Goal: Task Accomplishment & Management: Manage account settings

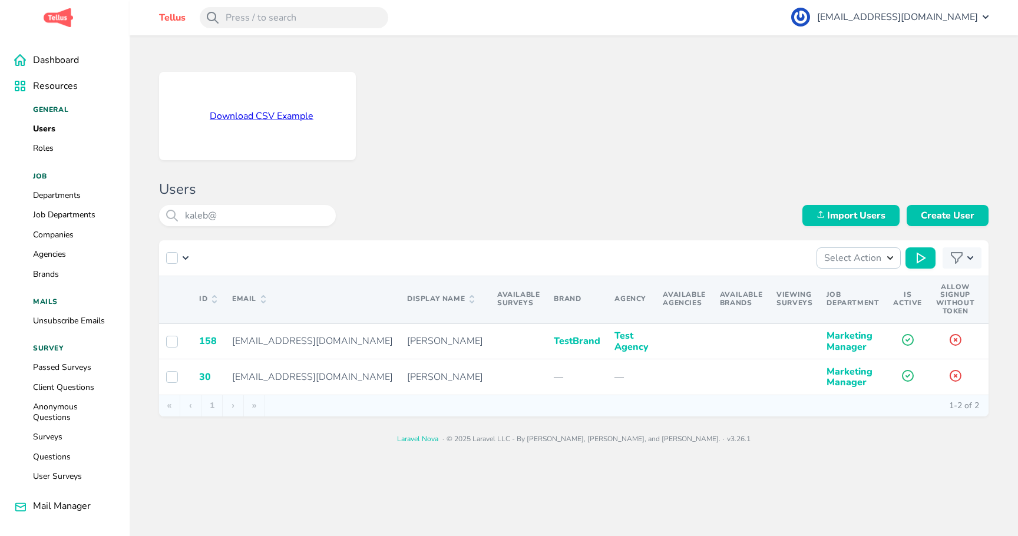
click at [555, 60] on div "Download CSV Example Users kaleb@ Import Users Create User Select Action Import…" at bounding box center [574, 254] width 889 height 438
click at [255, 88] on input "kaleb@" at bounding box center [247, 215] width 177 height 21
type input "kaleb"
select select
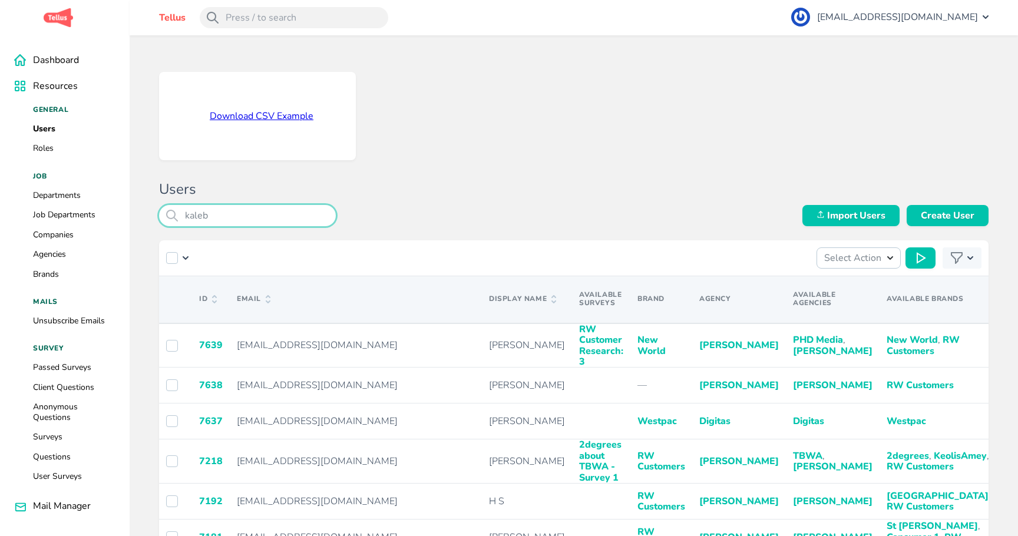
type input "kaleb"
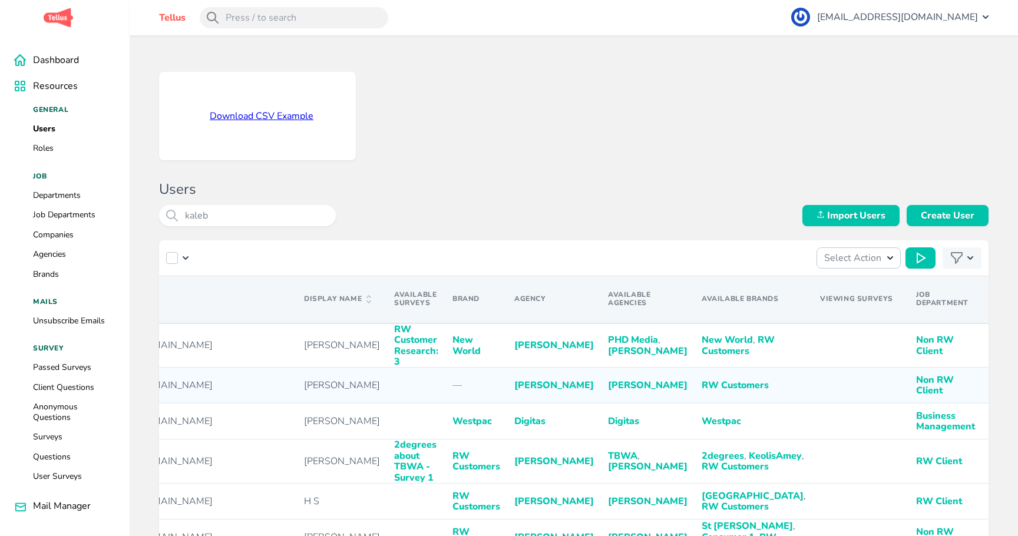
scroll to position [0, 279]
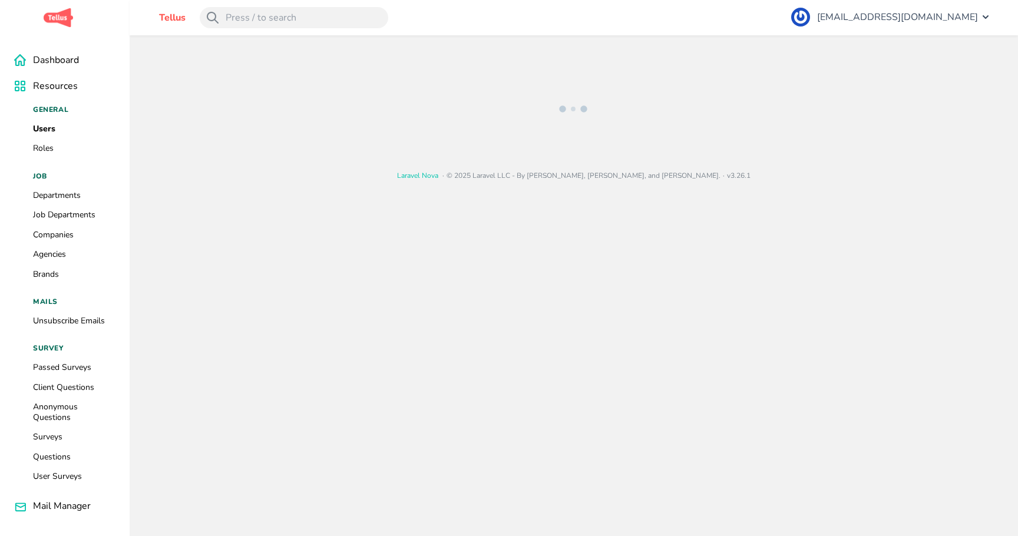
select select "4"
select select
select select "121"
select select
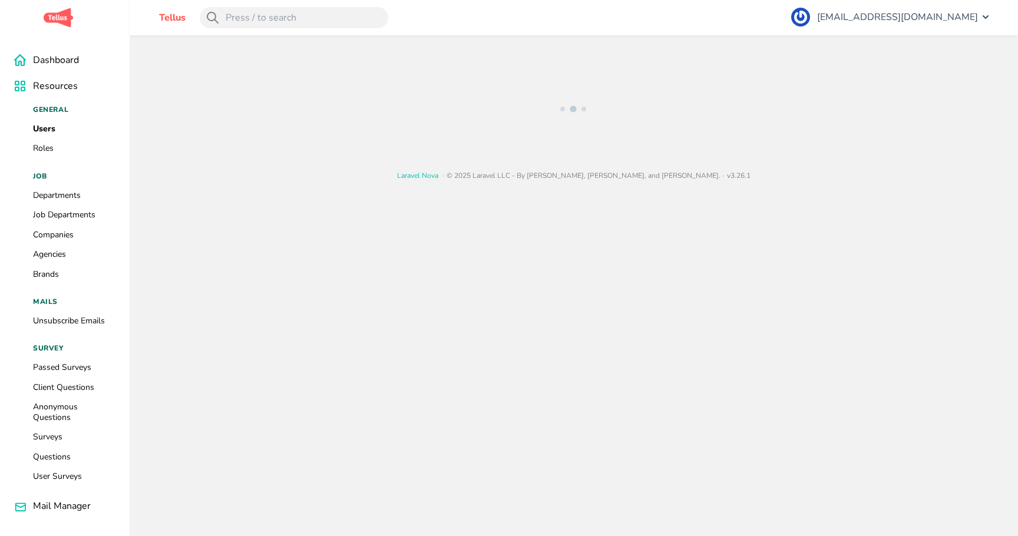
select select "451"
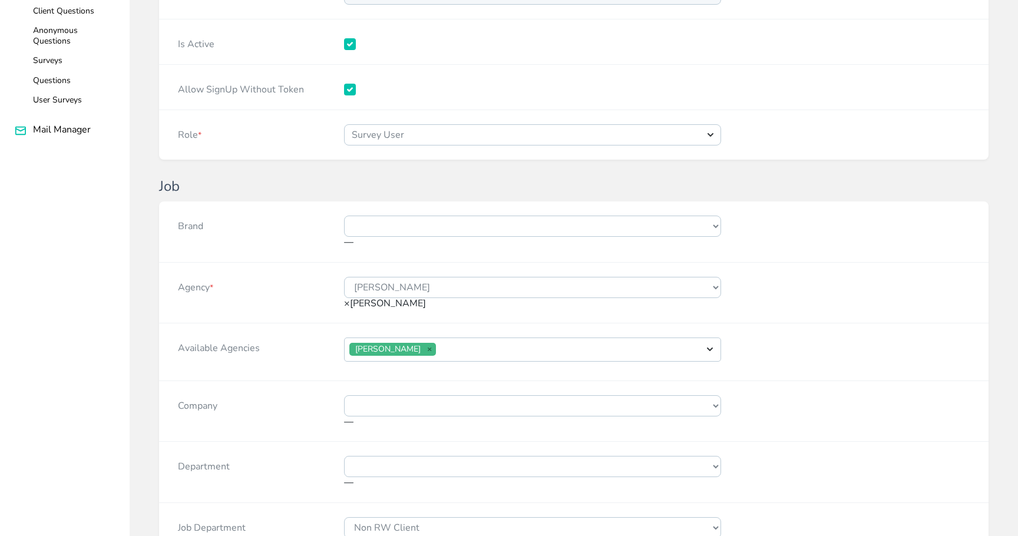
scroll to position [387, 0]
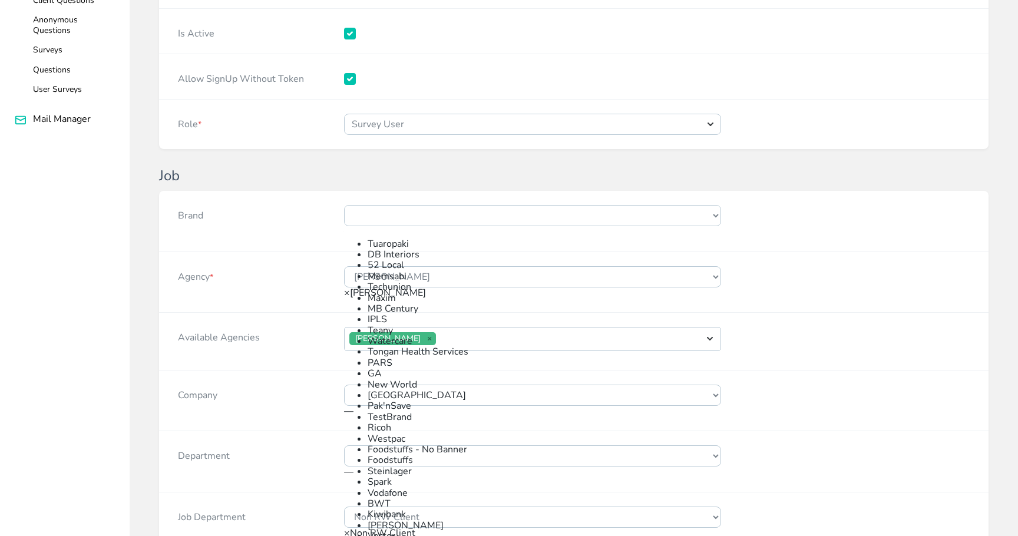
click at [354, 88] on span "—" at bounding box center [348, 231] width 9 height 13
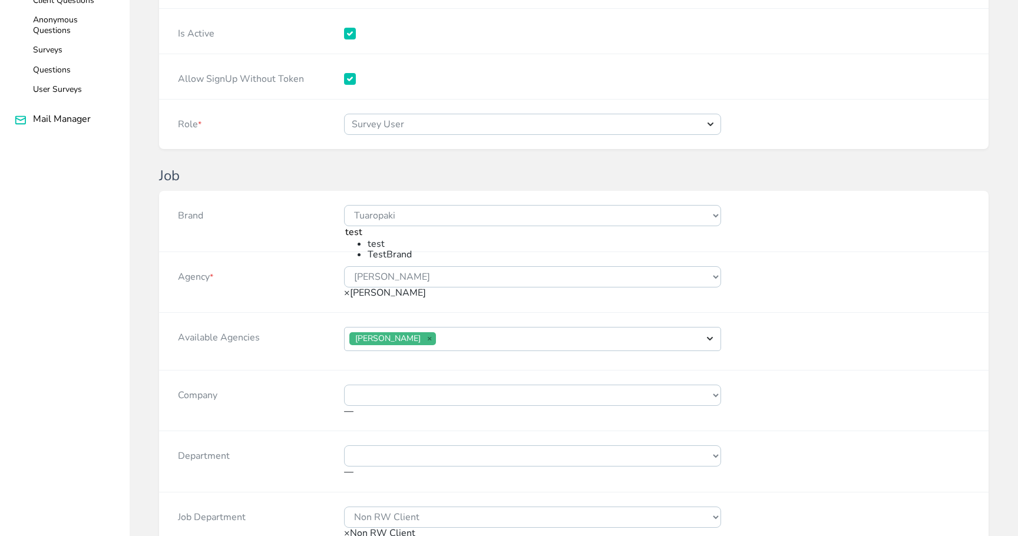
type input "test"
select select "196"
click at [426, 88] on span "× [PERSON_NAME]" at bounding box center [385, 292] width 82 height 13
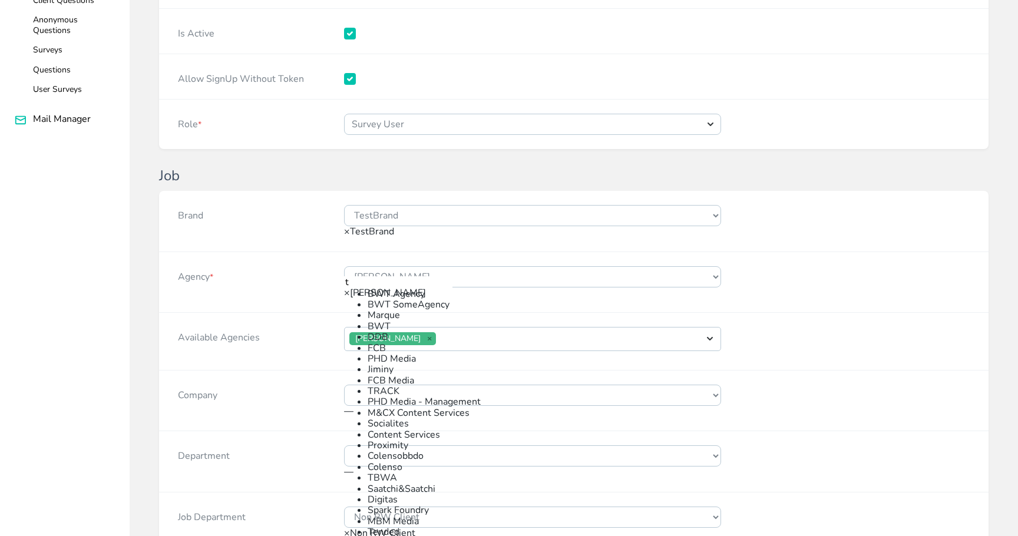
scroll to position [0, 0]
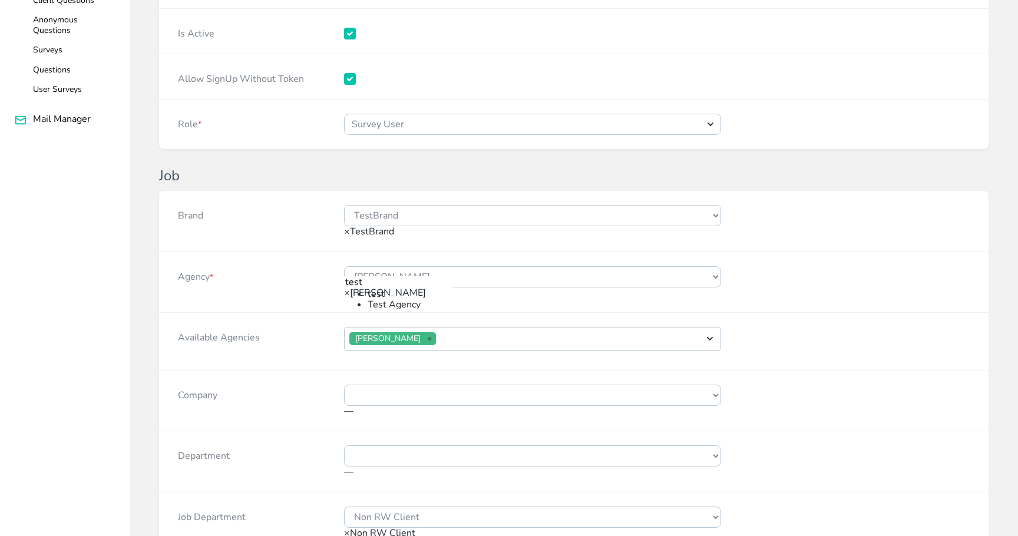
type input "test"
select select "120"
click at [292, 88] on div "Company" at bounding box center [242, 400] width 166 height 60
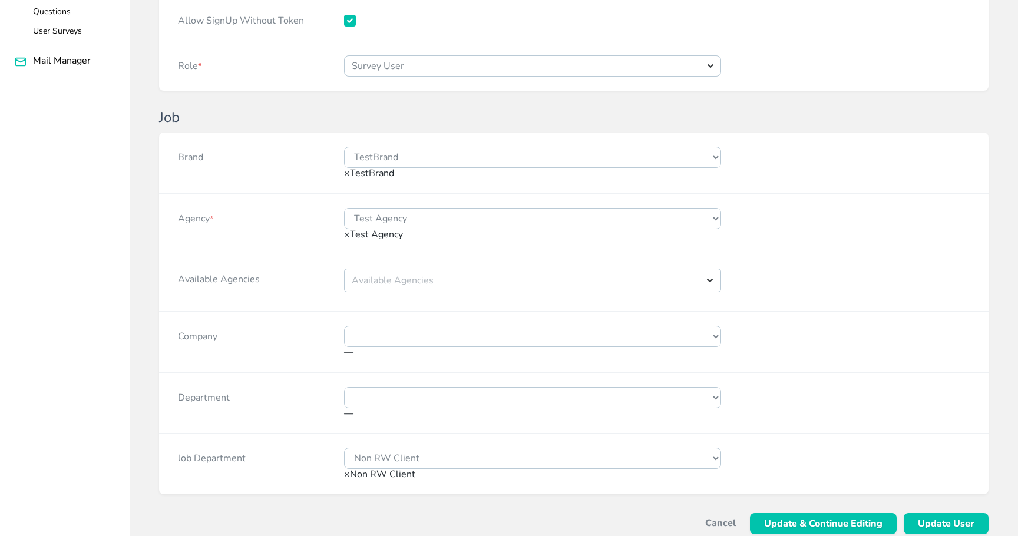
click at [415, 88] on span "× Non RW Client" at bounding box center [379, 474] width 71 height 13
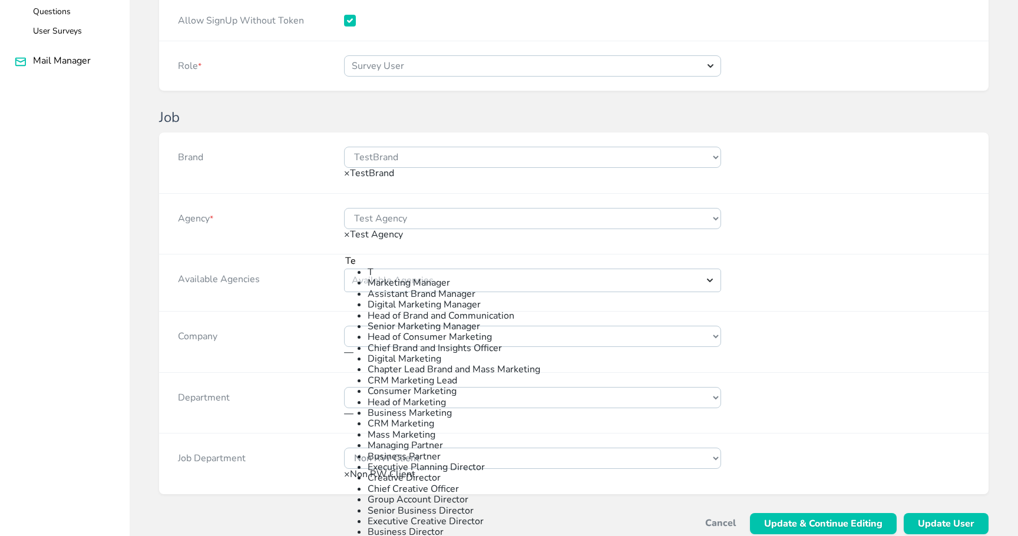
scroll to position [0, 0]
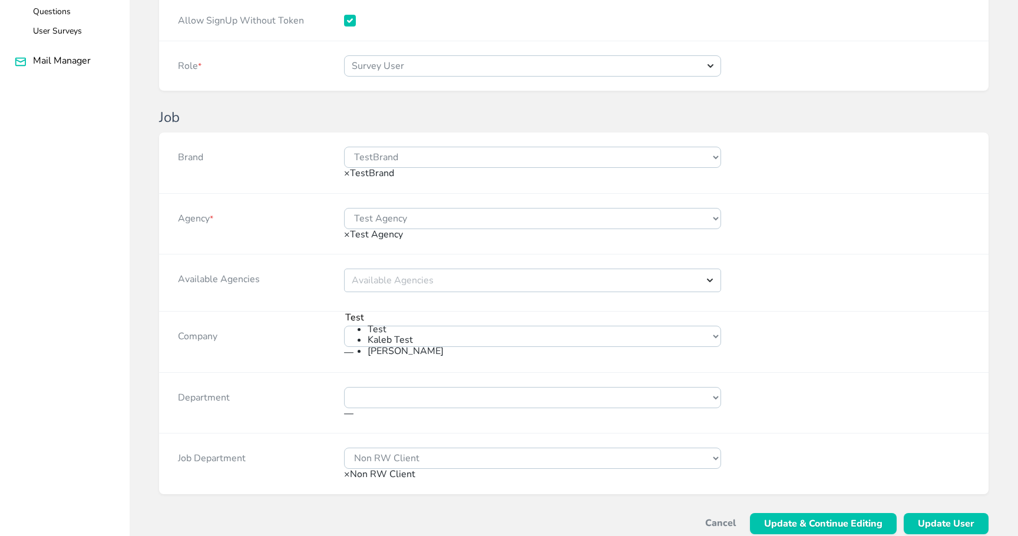
type input "Test"
select select "137"
click at [759, 88] on div "Department Marketing Digital Social Media Brand Communications HR Client Servic…" at bounding box center [574, 403] width 830 height 61
click at [951, 88] on span "Update User" at bounding box center [946, 523] width 57 height 21
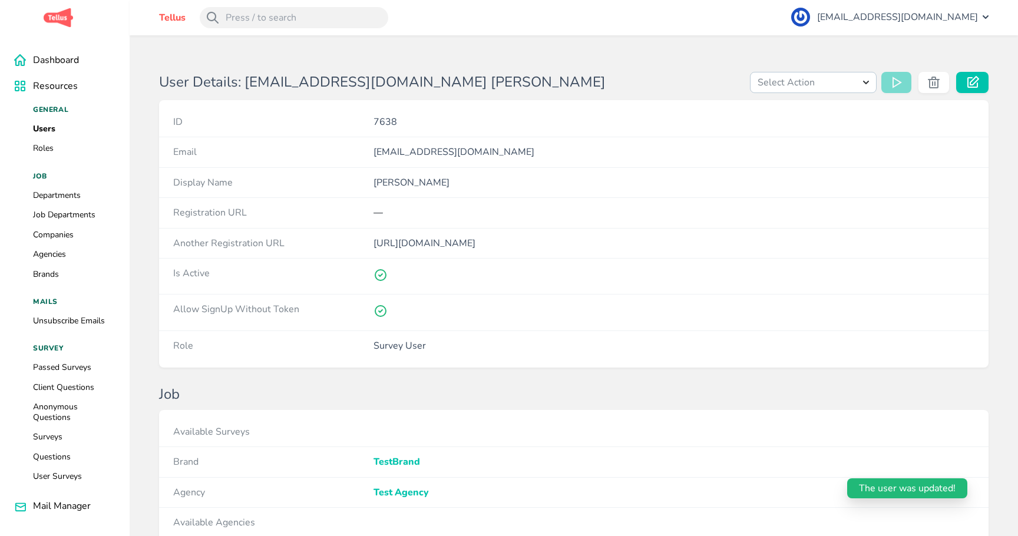
click at [147, 88] on div "User Details: [EMAIL_ADDRESS][DOMAIN_NAME] [PERSON_NAME] Select Action Invite U…" at bounding box center [574, 393] width 889 height 717
click at [872, 86] on select "Select Action Invite User Link Users To Survey" at bounding box center [813, 82] width 127 height 21
click at [602, 77] on h1 "User Details: [EMAIL_ADDRESS][DOMAIN_NAME] [PERSON_NAME]" at bounding box center [447, 82] width 577 height 17
click at [656, 50] on div "User Details: [EMAIL_ADDRESS][DOMAIN_NAME] [PERSON_NAME] Select Action Invite U…" at bounding box center [574, 393] width 889 height 717
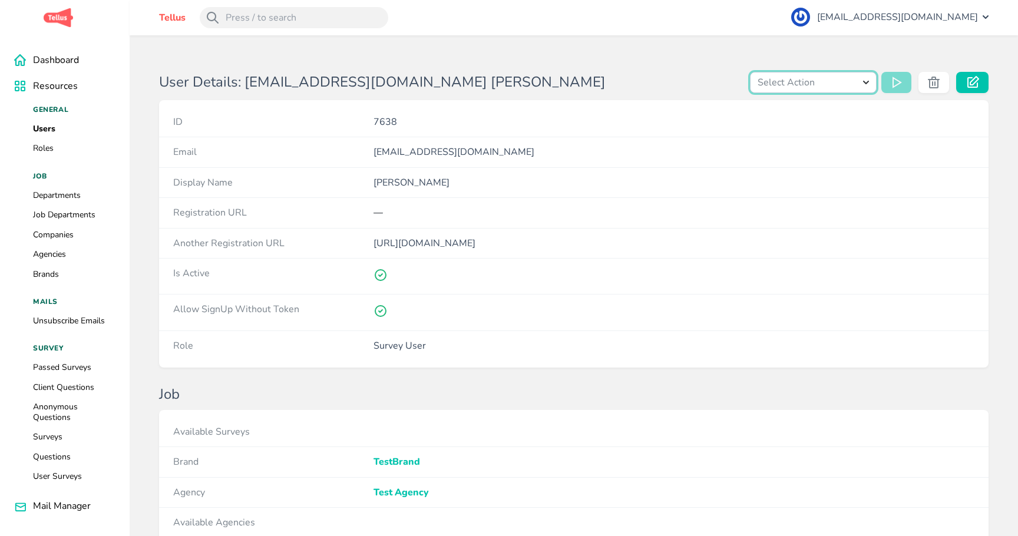
click at [826, 81] on select "Select Action Invite User Link Users To Survey" at bounding box center [813, 82] width 127 height 21
select select "link-users-to-survey"
click at [902, 88] on button at bounding box center [897, 82] width 30 height 21
select select
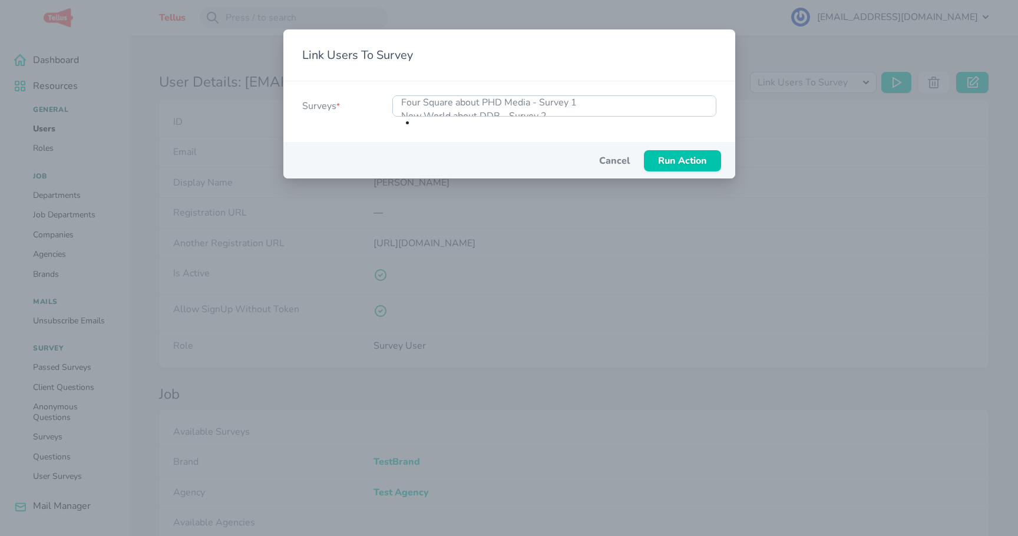
click at [602, 88] on ul at bounding box center [554, 123] width 324 height 12
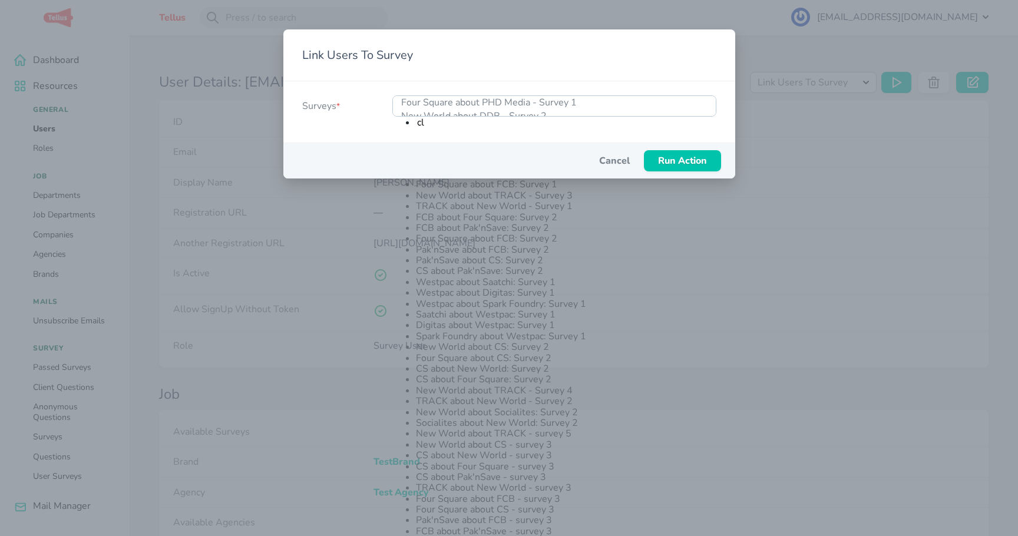
type input "cla"
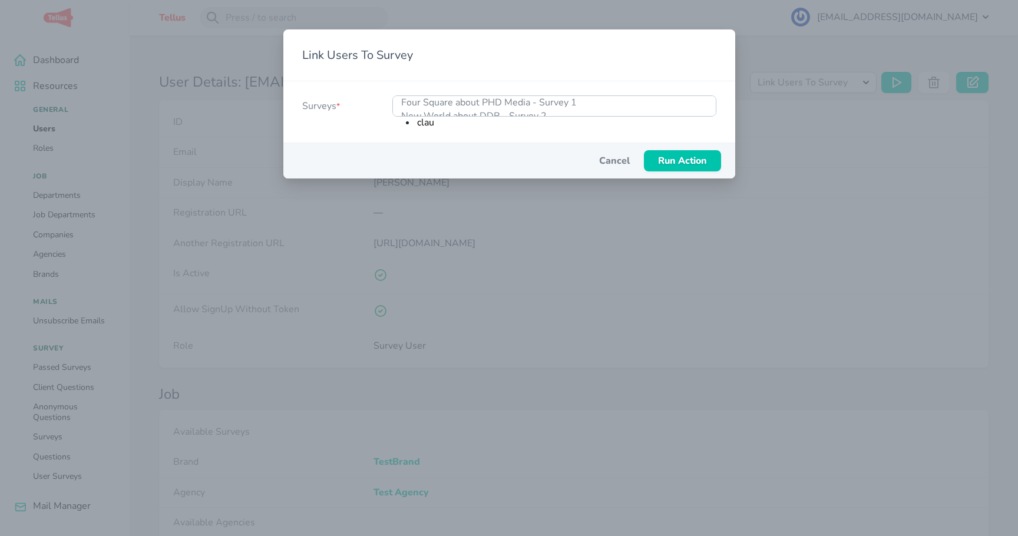
type input "[PERSON_NAME]"
select select "335"
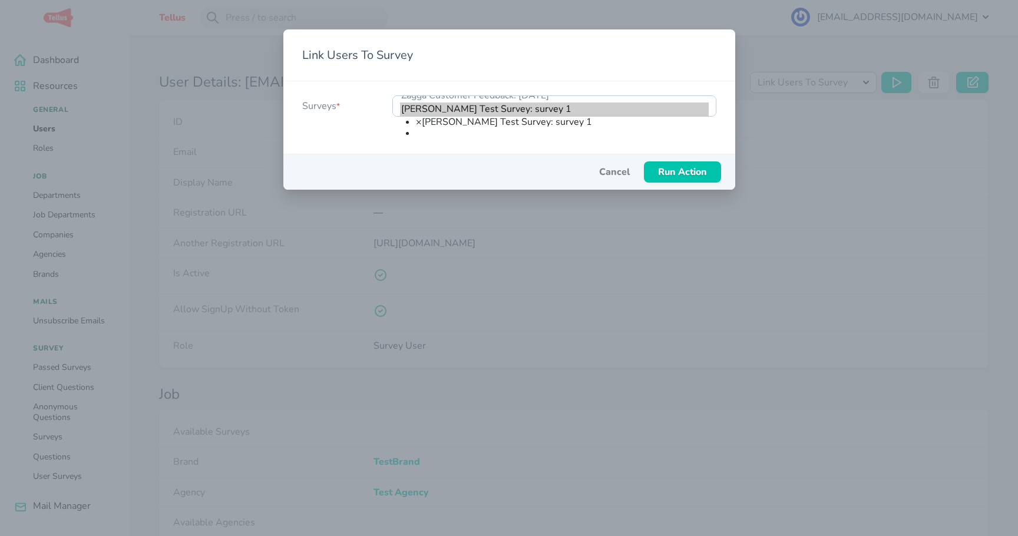
scroll to position [2254, 0]
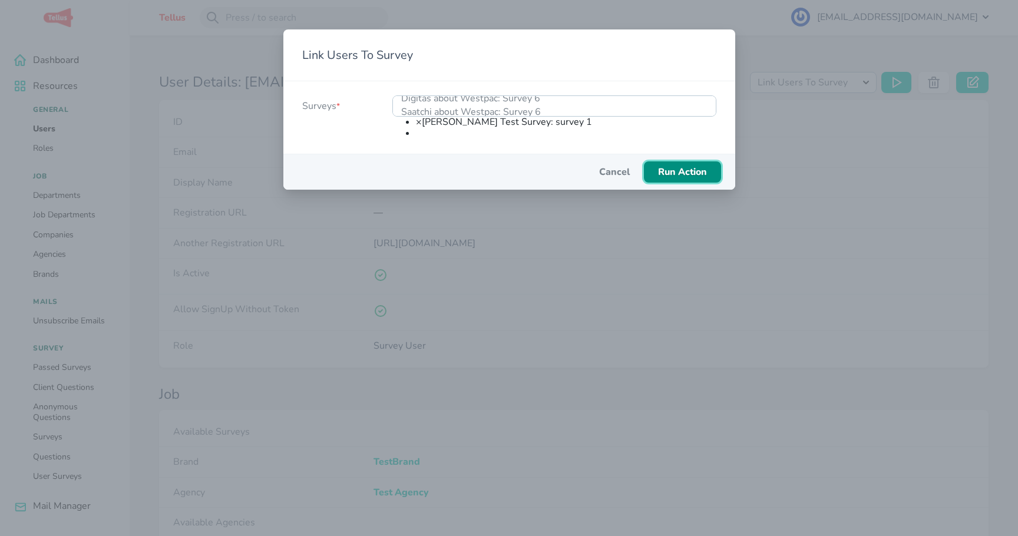
click at [662, 88] on span "Run Action" at bounding box center [682, 172] width 49 height 13
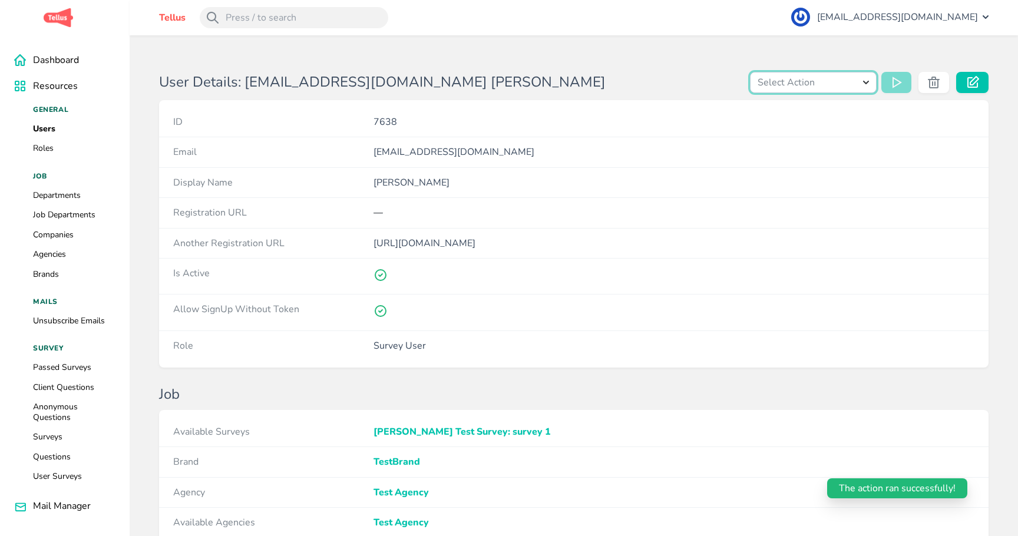
click at [807, 83] on select "Select Action Invite User Link Users To Survey" at bounding box center [813, 82] width 127 height 21
select select "invite-user"
click at [691, 86] on h1 "User Details: [EMAIL_ADDRESS][DOMAIN_NAME] [PERSON_NAME]" at bounding box center [447, 82] width 577 height 17
click at [904, 87] on icon at bounding box center [899, 83] width 12 height 12
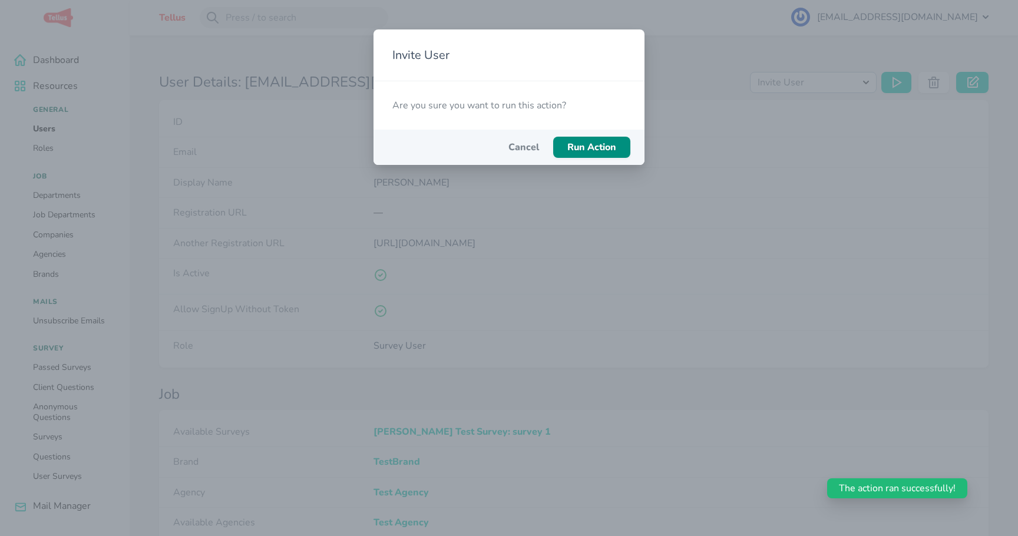
click at [585, 88] on span "Run Action" at bounding box center [592, 147] width 49 height 13
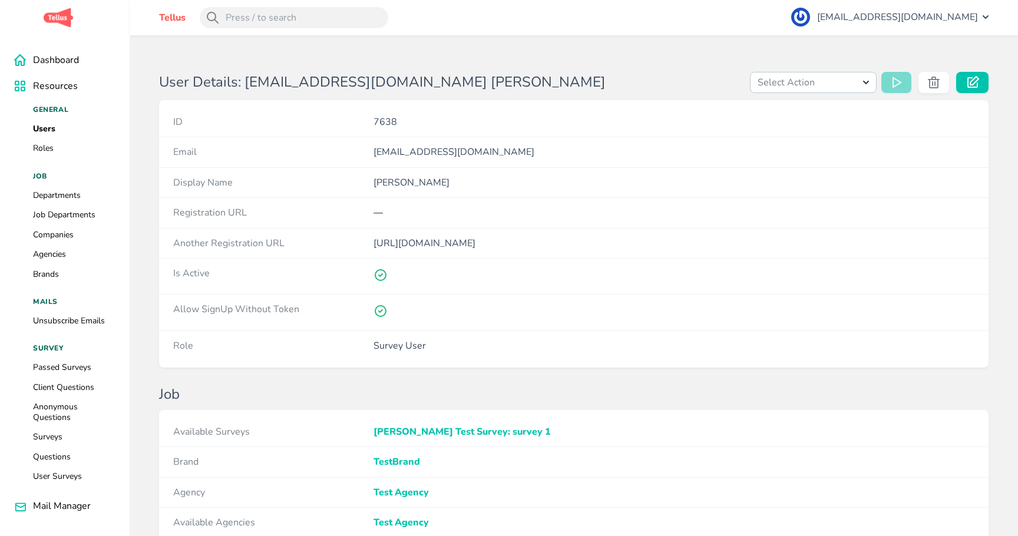
click at [613, 63] on div "User Details: [EMAIL_ADDRESS][DOMAIN_NAME] [PERSON_NAME] Select Action Invite U…" at bounding box center [574, 393] width 889 height 717
click at [974, 85] on icon at bounding box center [974, 82] width 12 height 12
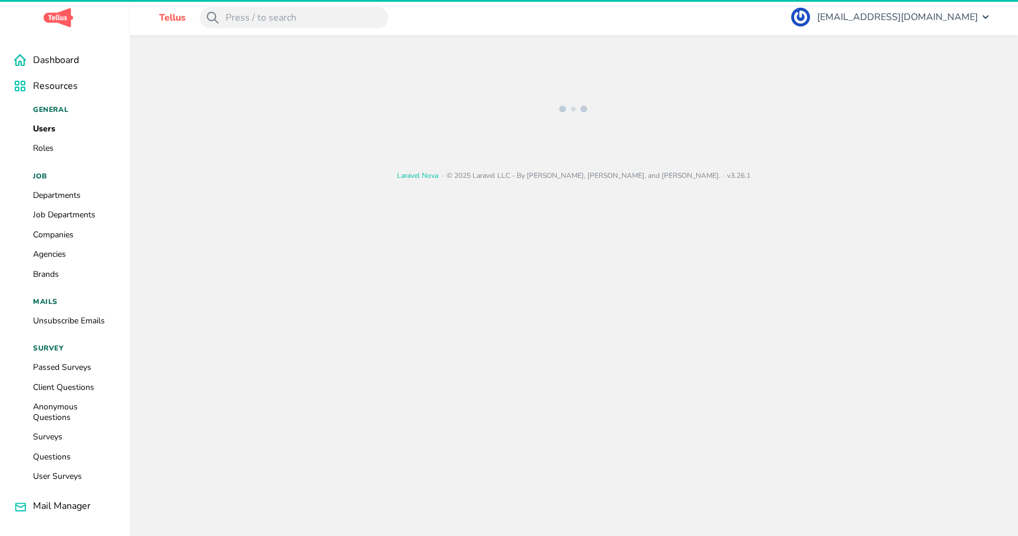
select select "4"
select select "196"
select select "120"
select select
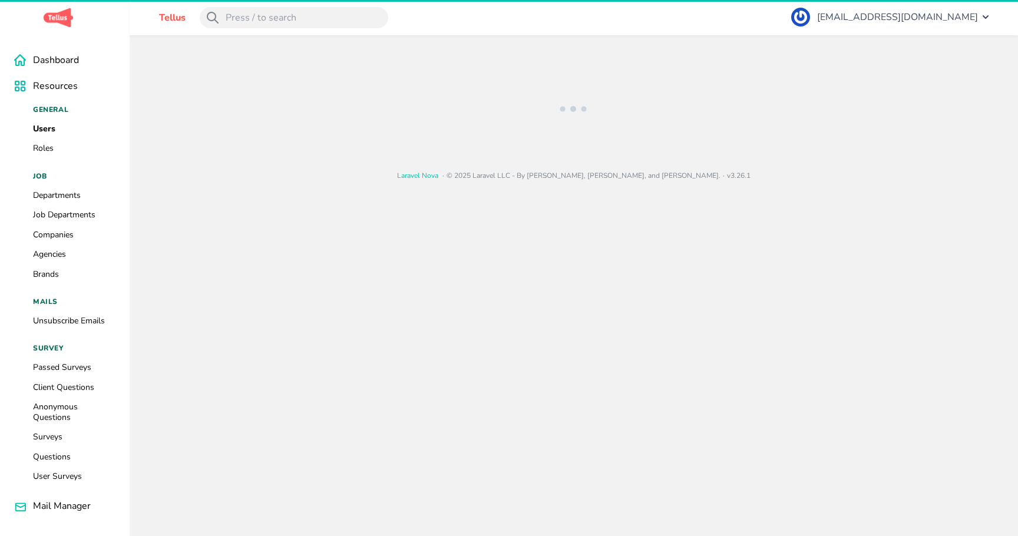
select select "137"
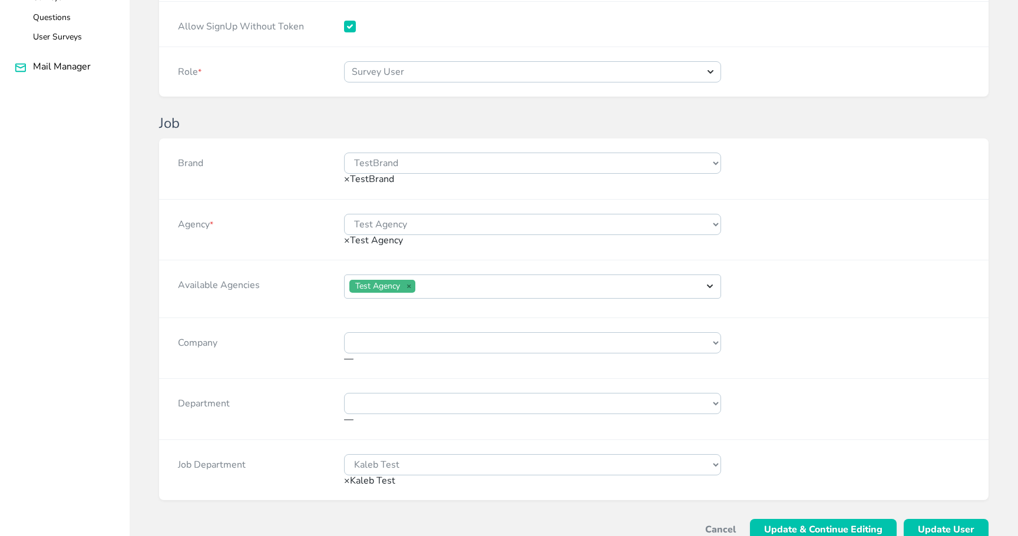
scroll to position [446, 0]
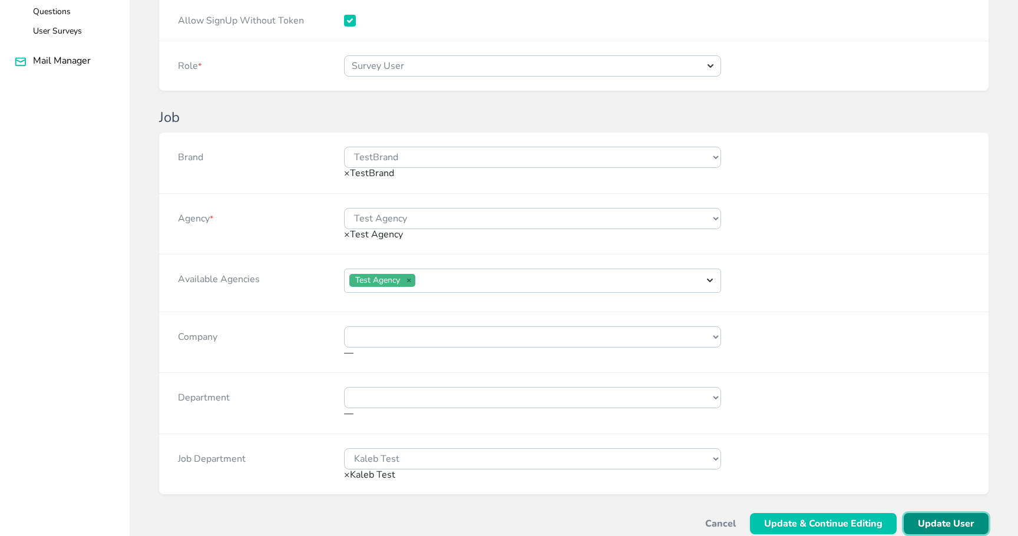
click at [954, 88] on span "Update User" at bounding box center [946, 523] width 57 height 21
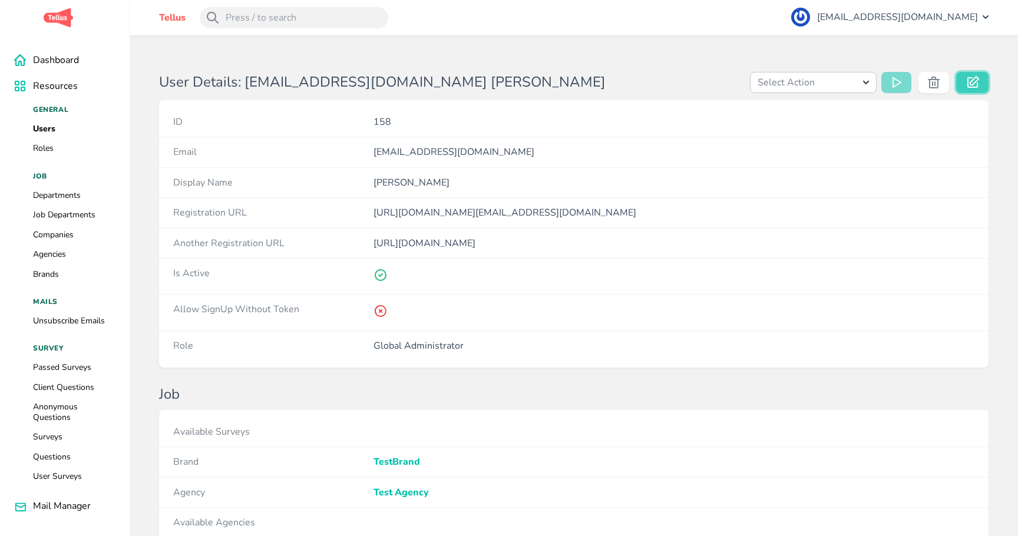
click at [968, 87] on icon at bounding box center [974, 82] width 12 height 12
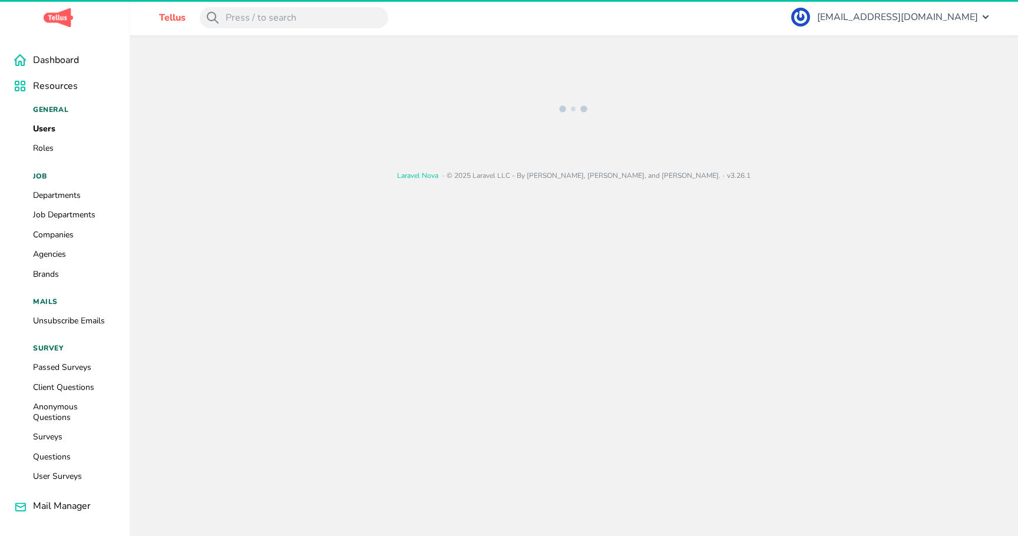
select select "1"
select select "196"
select select "120"
select select
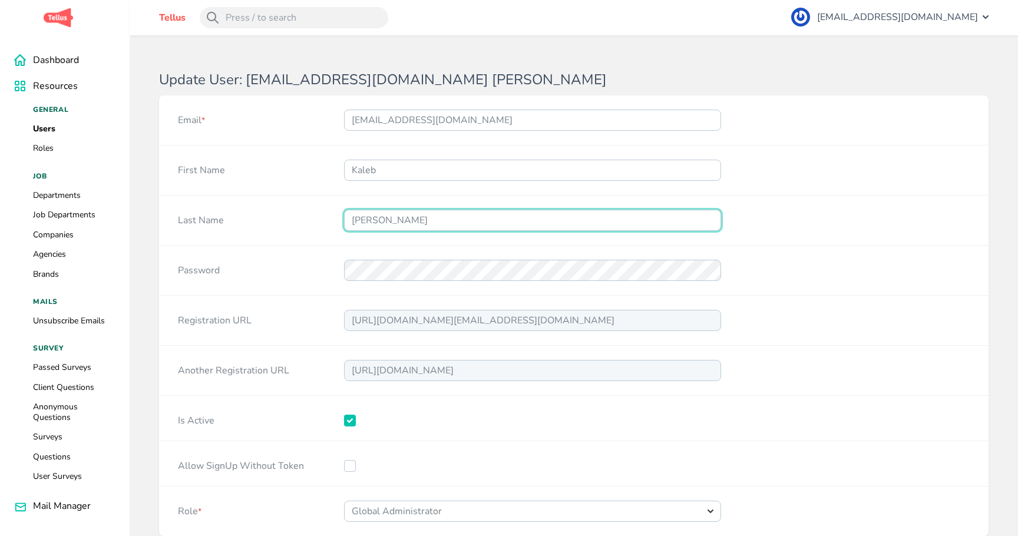
click at [398, 222] on input "[PERSON_NAME]" at bounding box center [532, 220] width 377 height 21
